Goal: Task Accomplishment & Management: Use online tool/utility

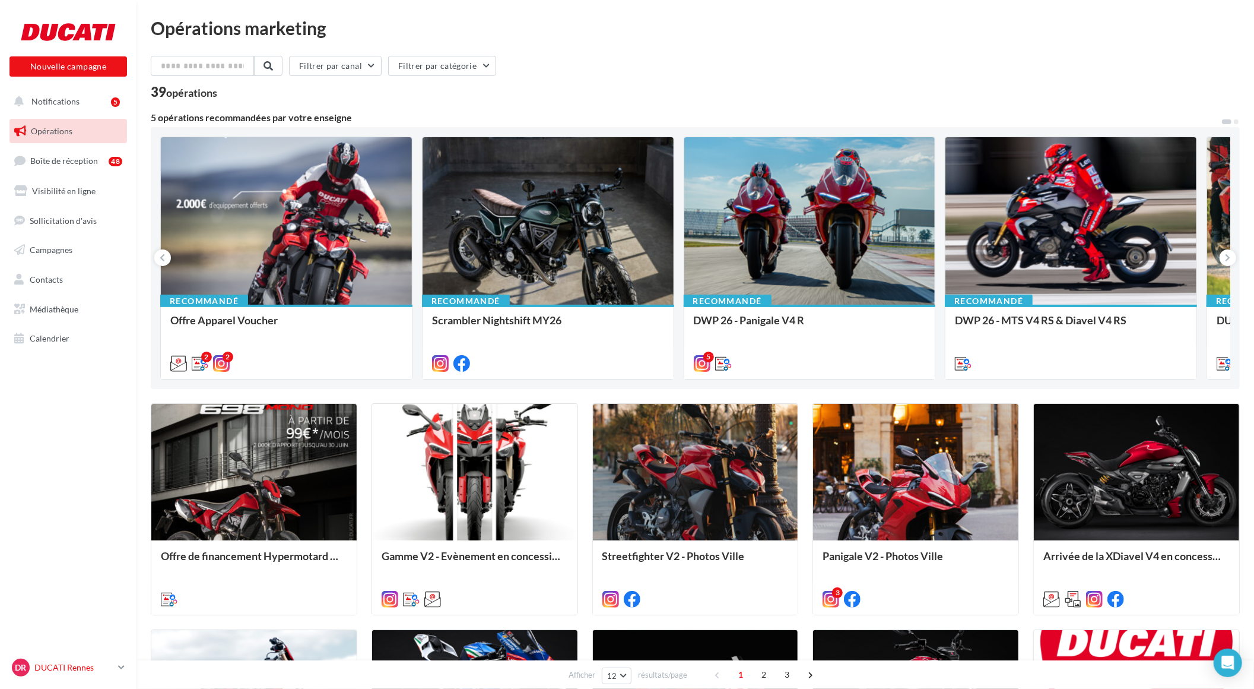
click at [103, 668] on p "DUCATI Rennes" at bounding box center [73, 667] width 79 height 12
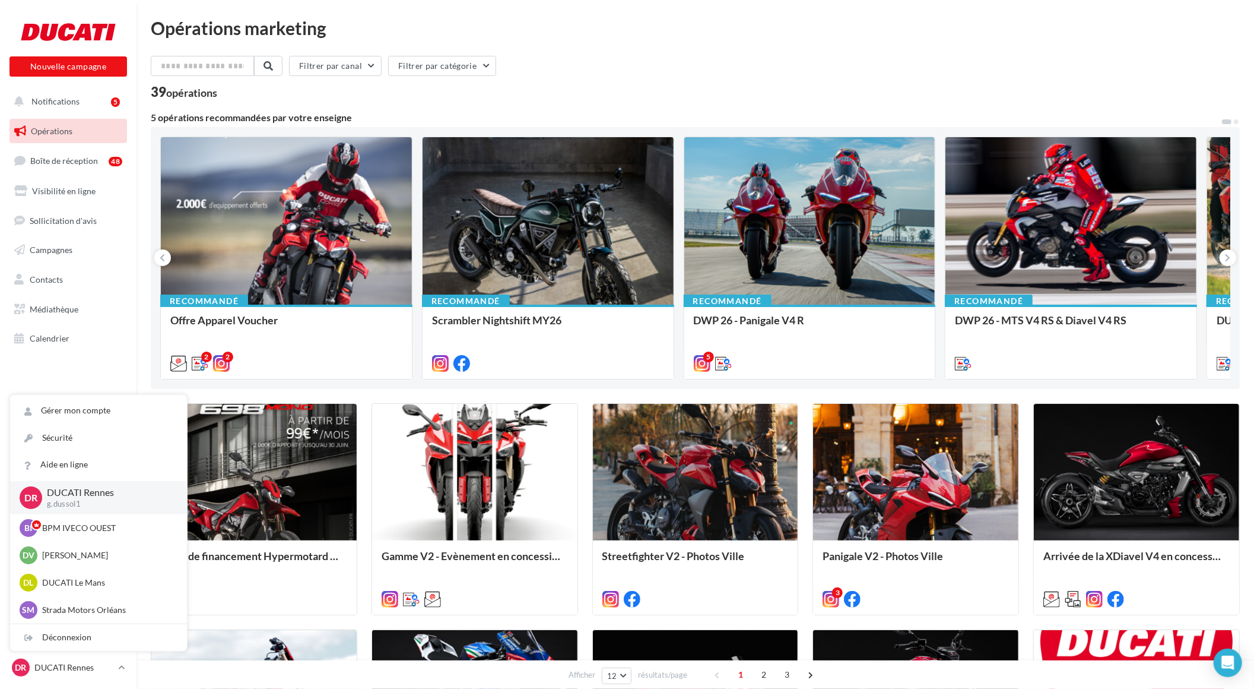
click at [126, 496] on p "DUCATI Rennes" at bounding box center [107, 493] width 121 height 14
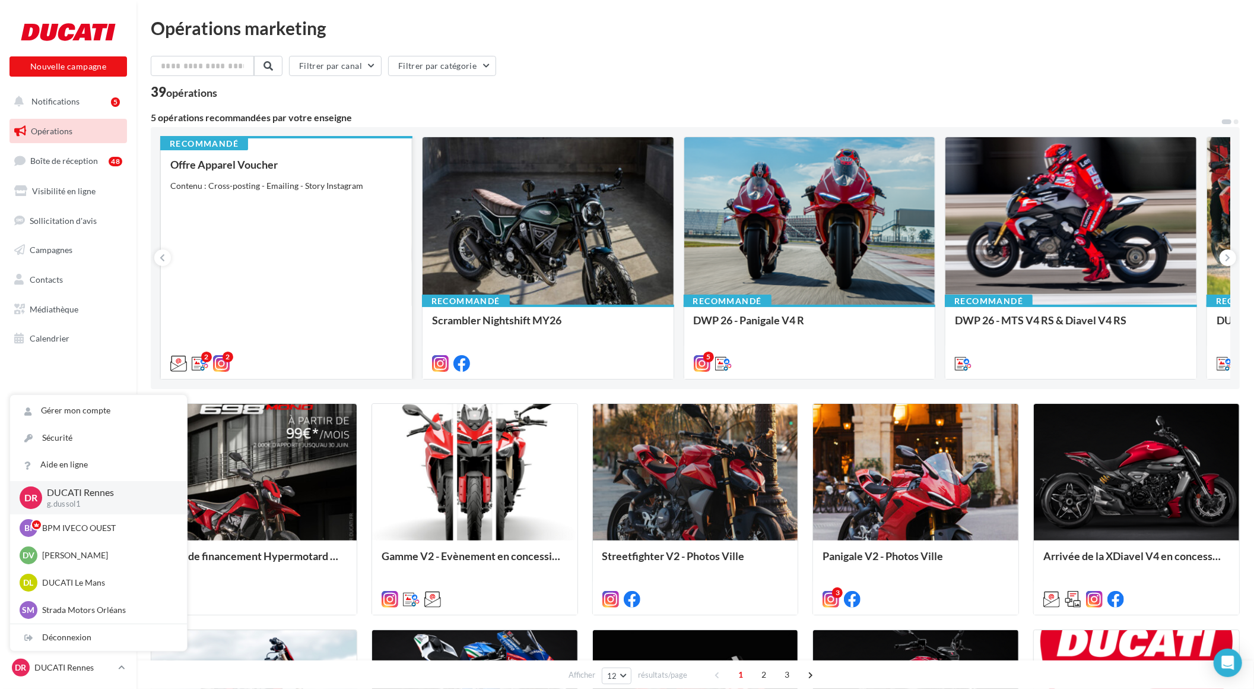
click at [271, 198] on div "Offre Apparel Voucher Contenu : Cross-posting - Emailing - Story Instagram" at bounding box center [286, 264] width 232 height 210
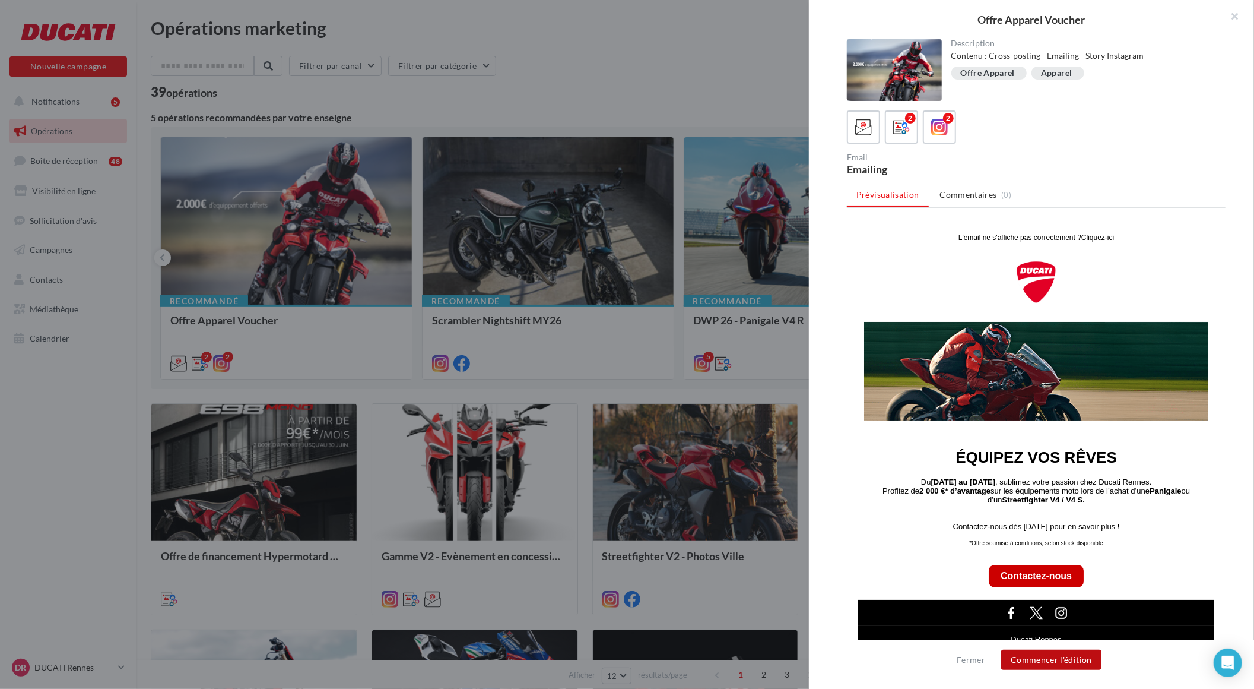
click at [1045, 661] on button "Commencer l'édition" at bounding box center [1052, 659] width 100 height 20
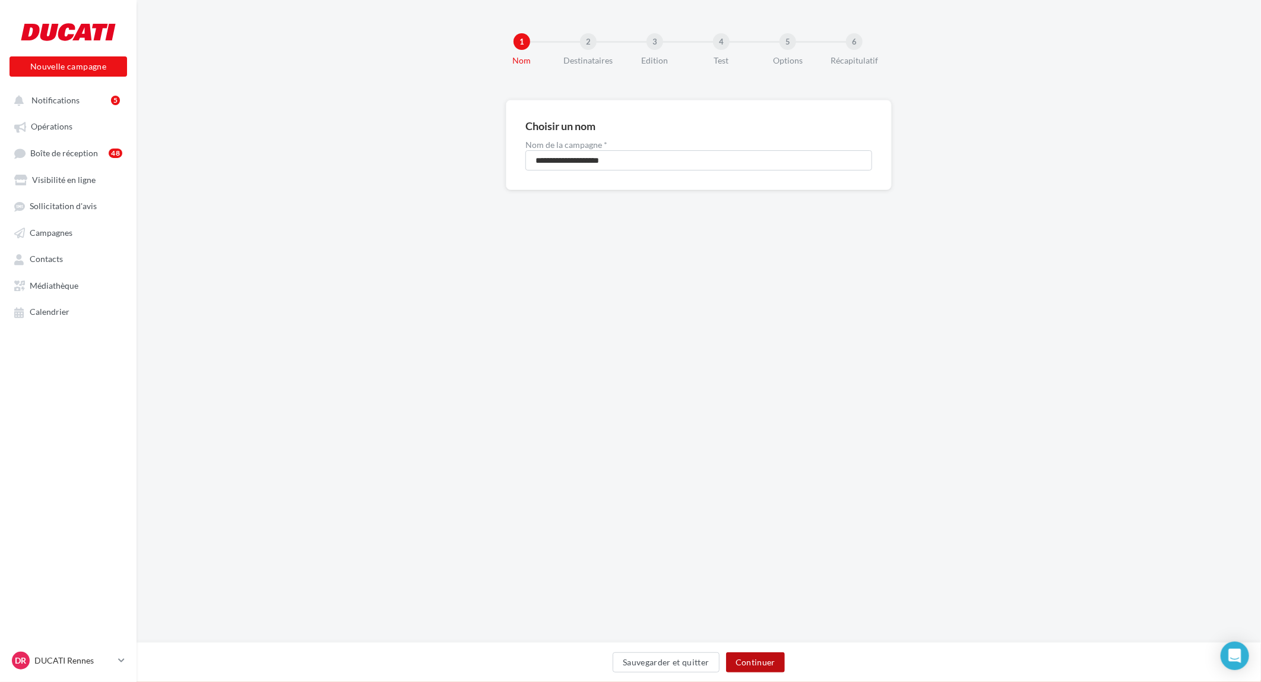
click at [753, 661] on button "Continuer" at bounding box center [755, 662] width 59 height 20
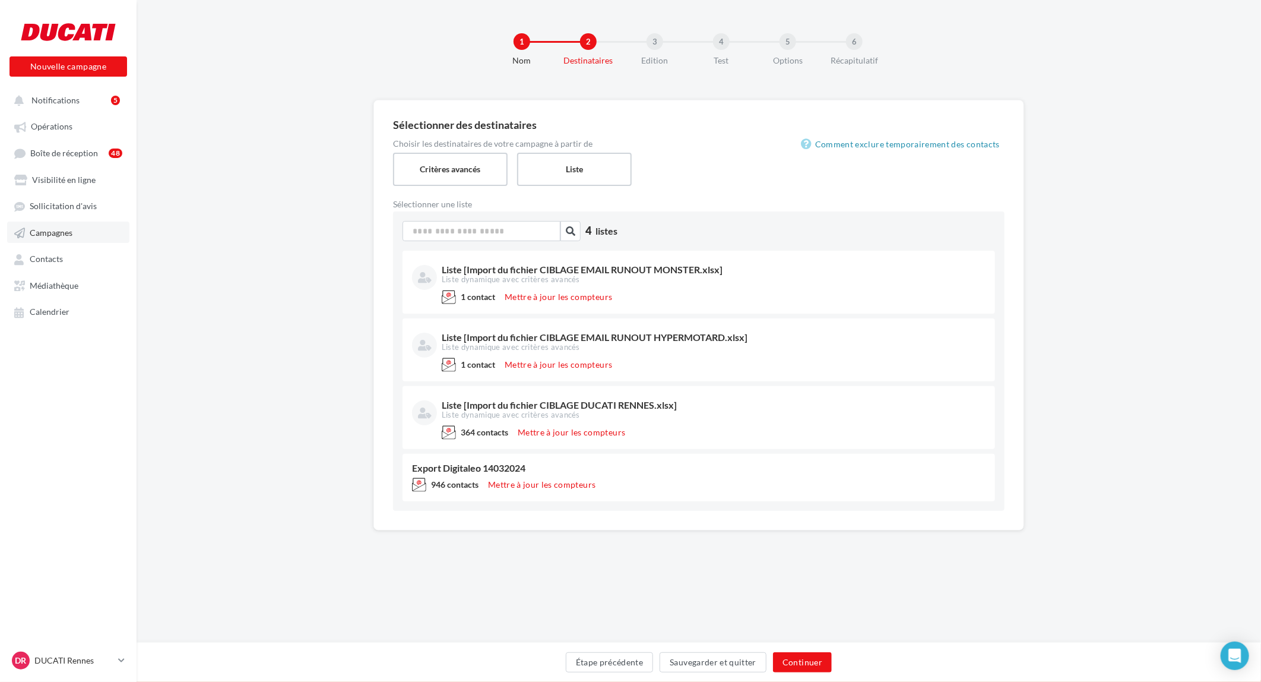
click at [63, 228] on span "Campagnes" at bounding box center [51, 232] width 43 height 10
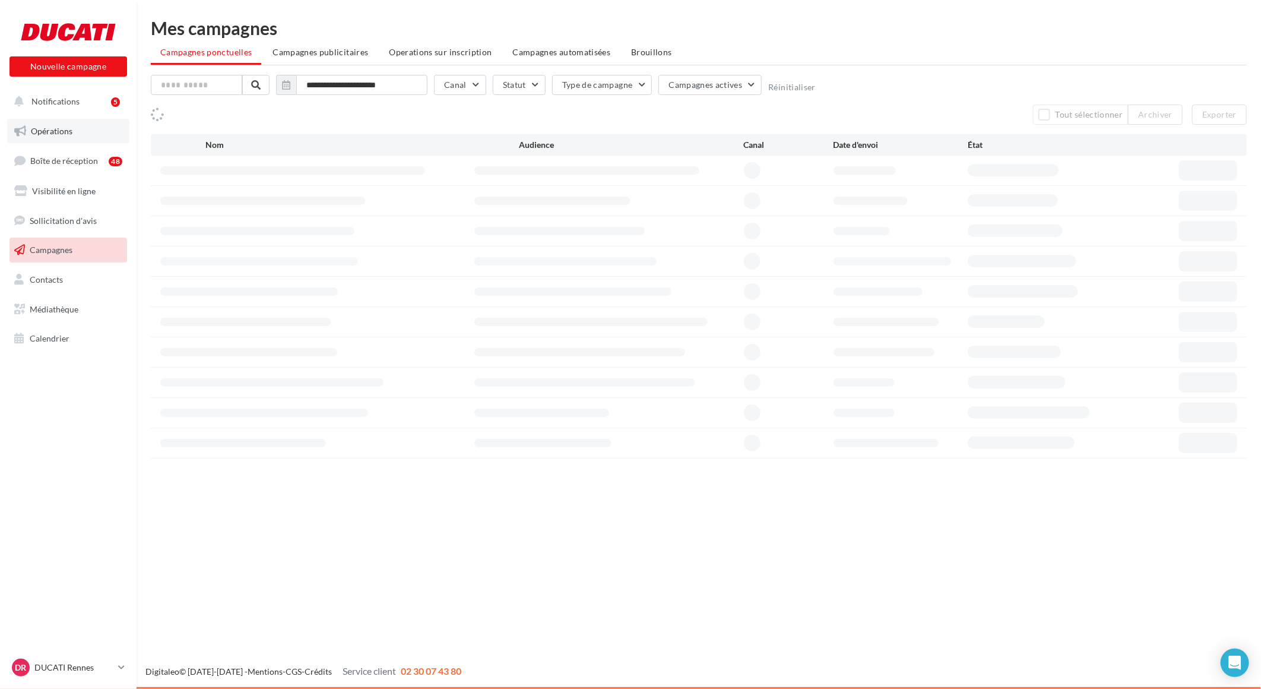
drag, startPoint x: 52, startPoint y: 123, endPoint x: 62, endPoint y: 123, distance: 10.1
click at [53, 123] on link "Opérations" at bounding box center [68, 131] width 122 height 25
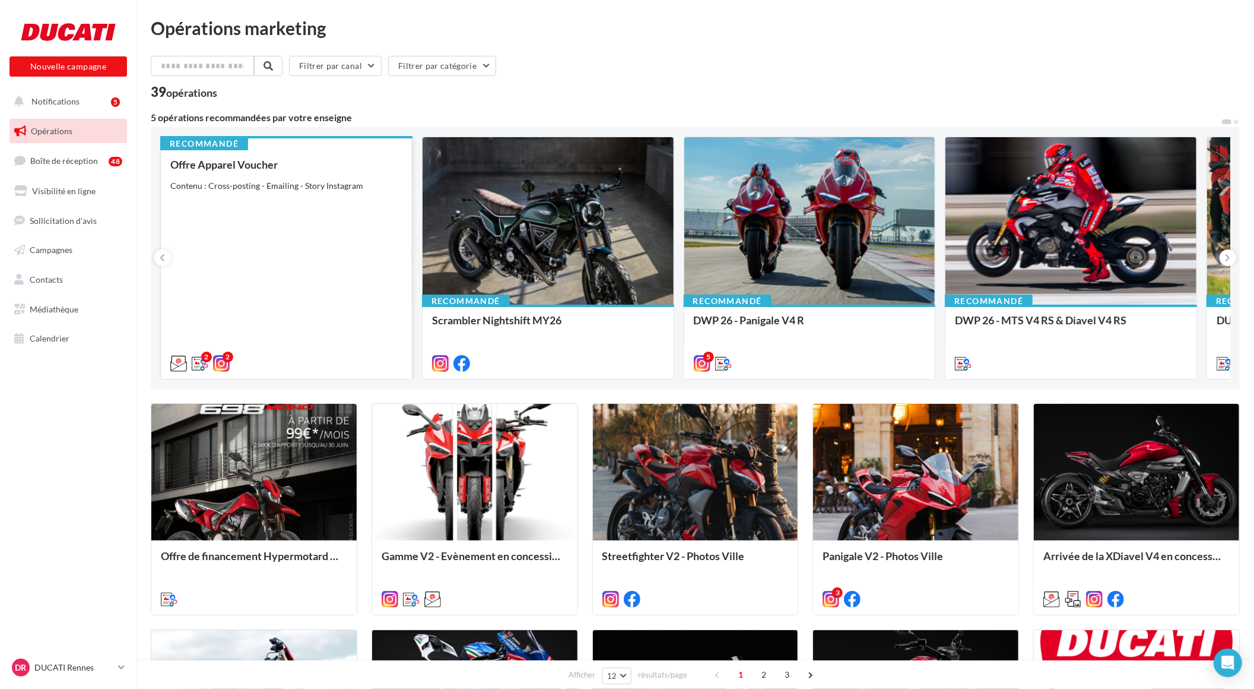
click at [280, 214] on div "Offre Apparel Voucher Contenu : Cross-posting - Emailing - Story Instagram" at bounding box center [286, 264] width 232 height 210
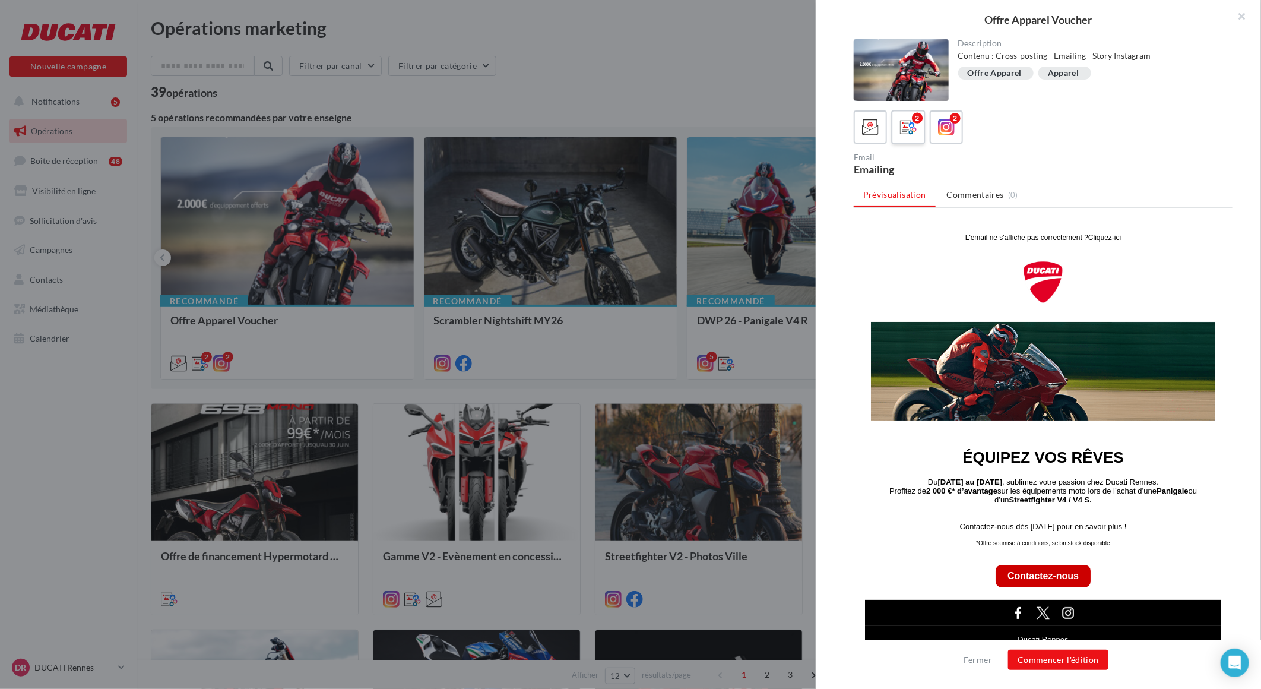
click at [902, 121] on icon at bounding box center [908, 127] width 17 height 17
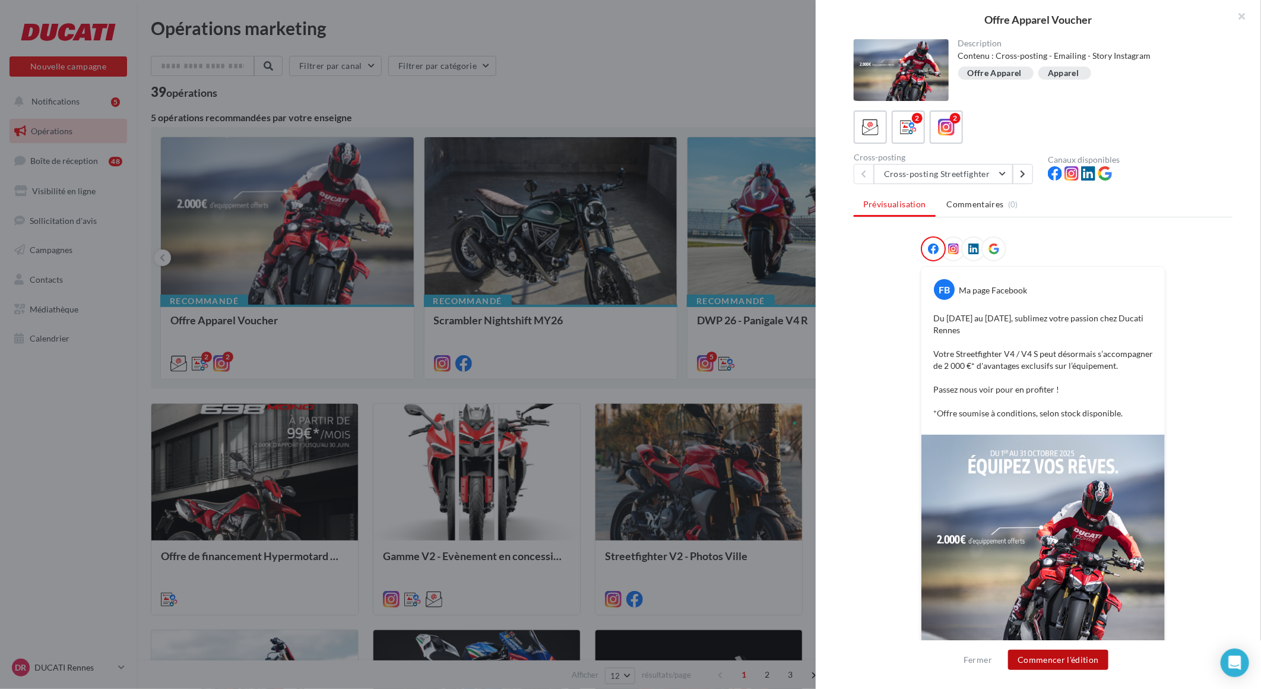
click at [1070, 650] on button "Commencer l'édition" at bounding box center [1058, 659] width 100 height 20
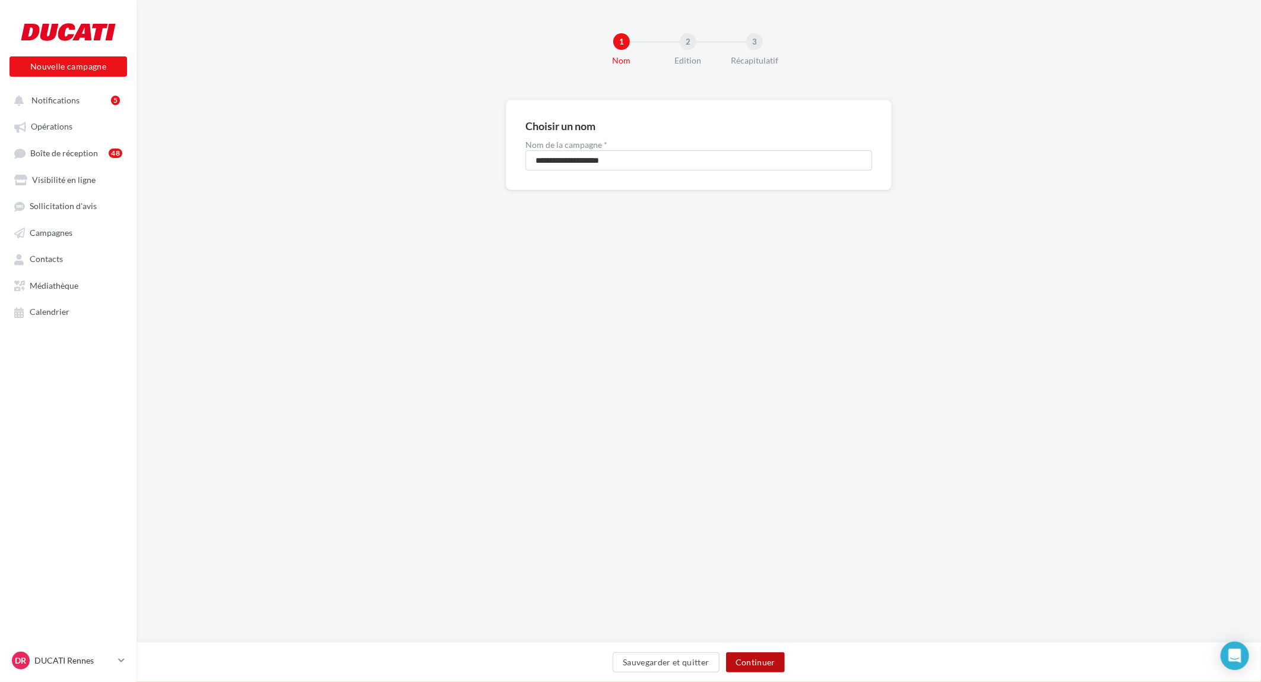
click at [761, 665] on button "Continuer" at bounding box center [755, 662] width 59 height 20
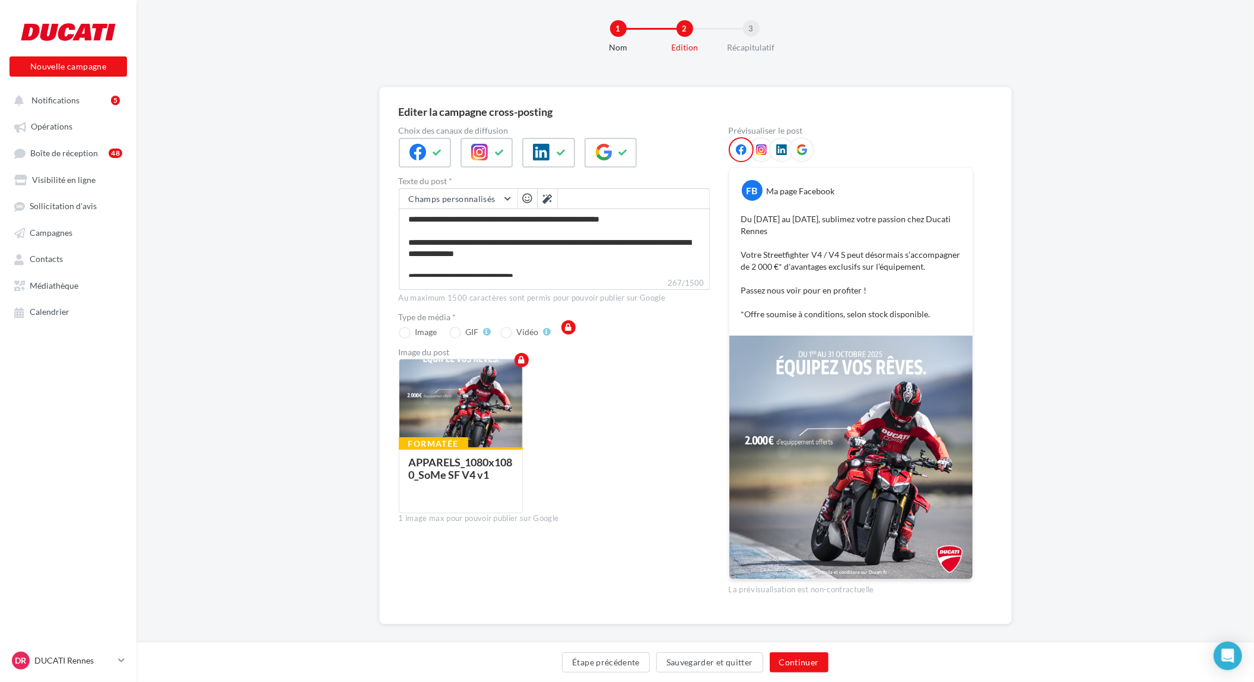
scroll to position [24, 0]
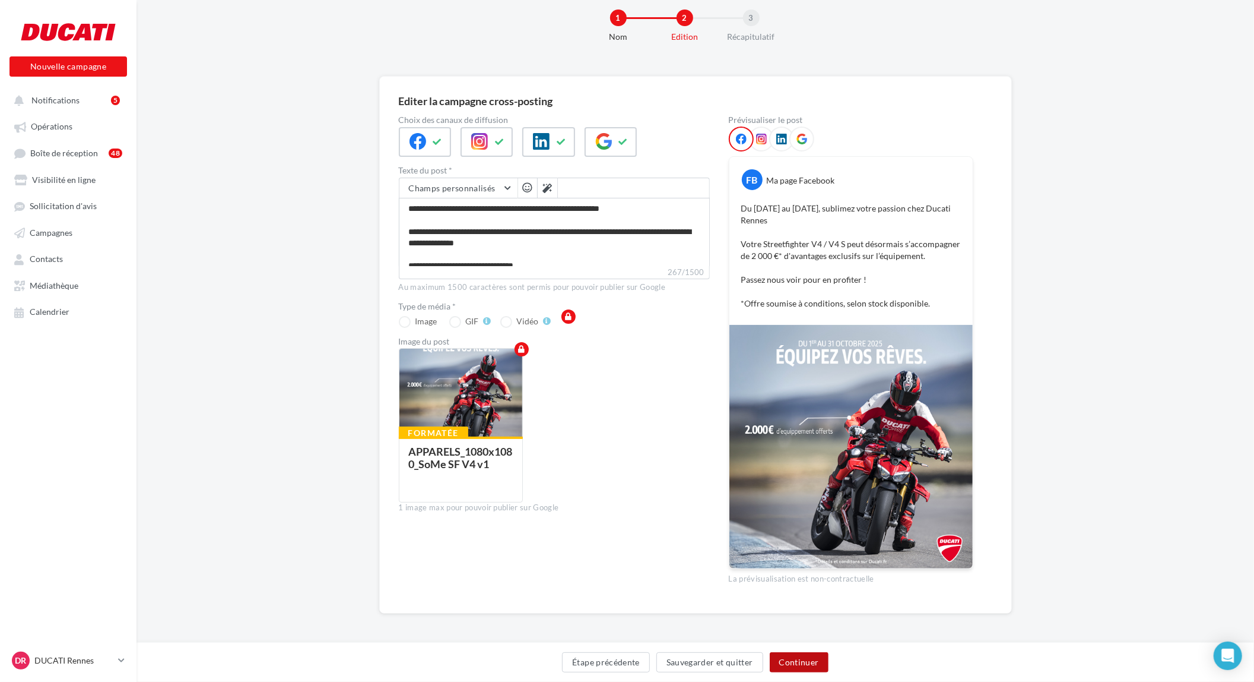
click at [809, 661] on button "Continuer" at bounding box center [799, 662] width 59 height 20
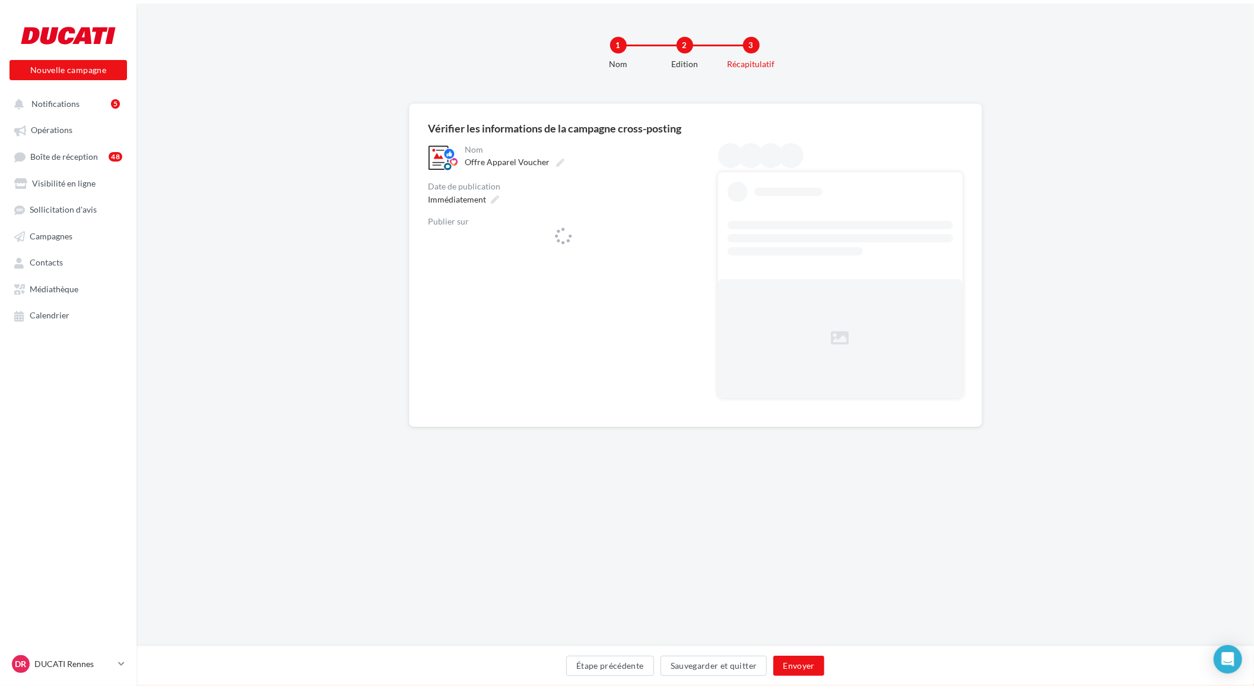
scroll to position [0, 0]
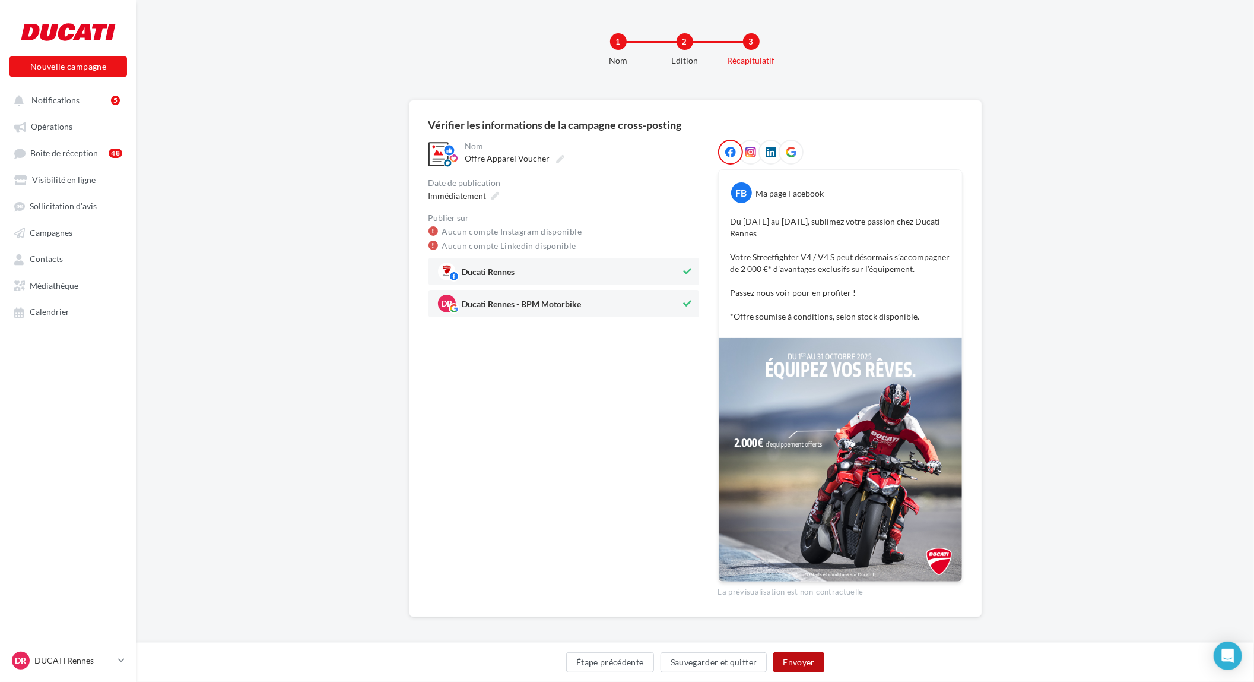
click at [807, 660] on button "Envoyer" at bounding box center [799, 662] width 50 height 20
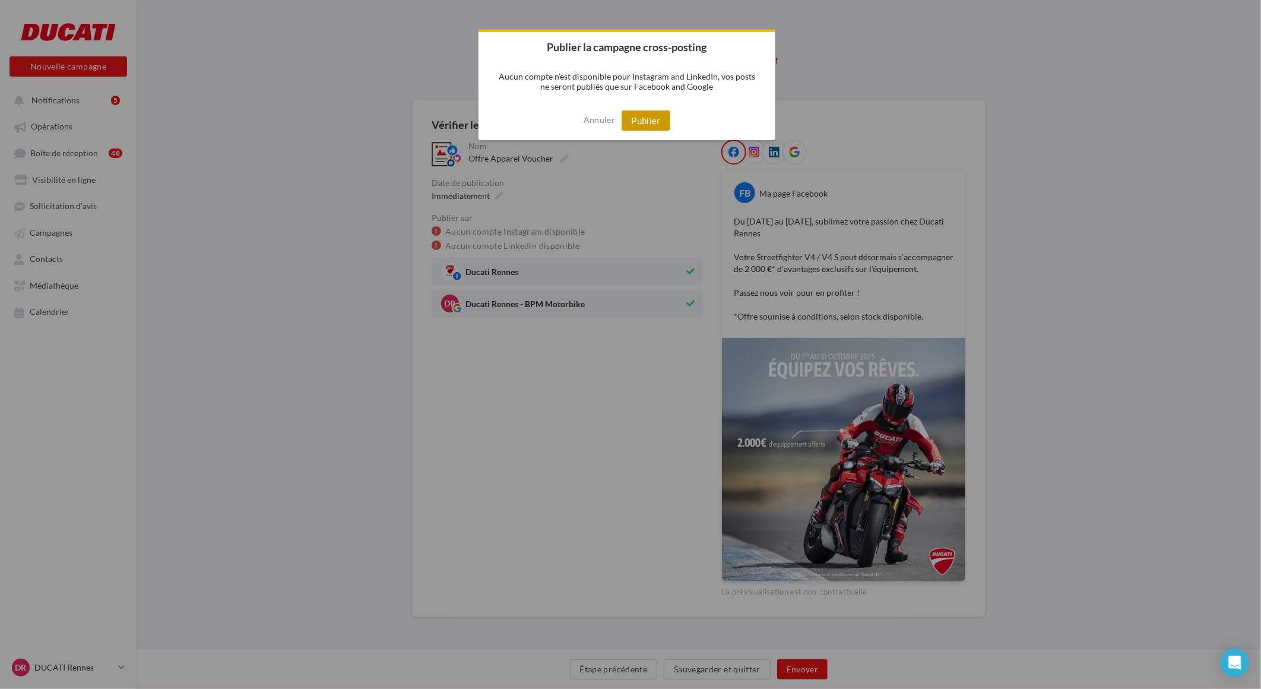
click at [636, 121] on button "Publier" at bounding box center [646, 120] width 49 height 20
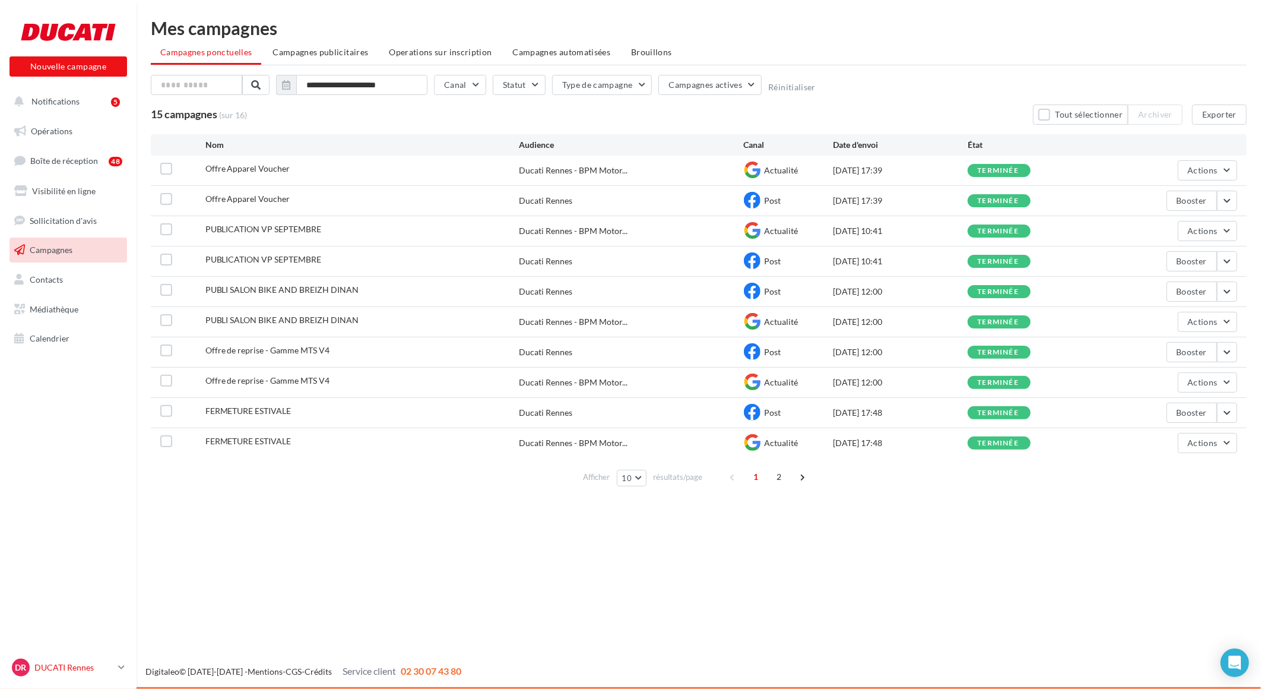
click at [125, 664] on icon at bounding box center [121, 667] width 7 height 10
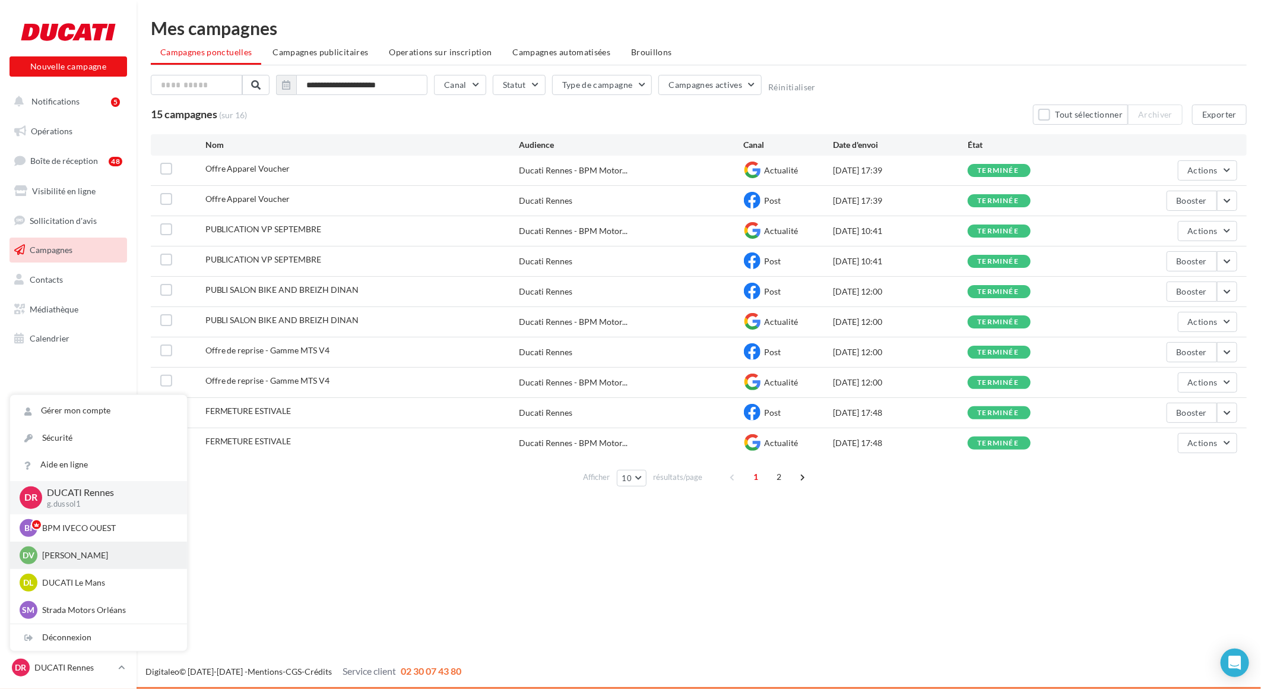
click at [90, 550] on p "DUCATI Vannes" at bounding box center [107, 555] width 131 height 12
